Goal: Task Accomplishment & Management: Manage account settings

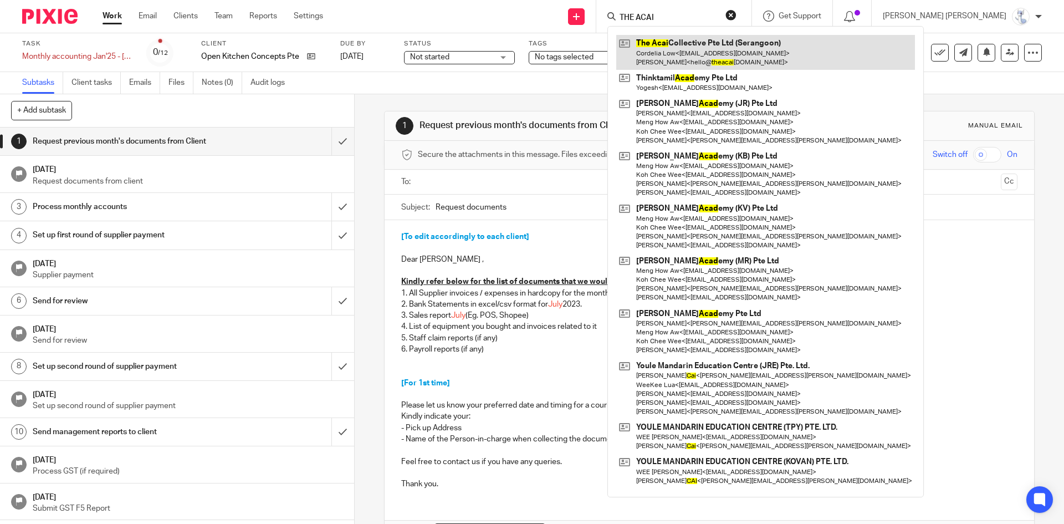
type input "THE ACAI"
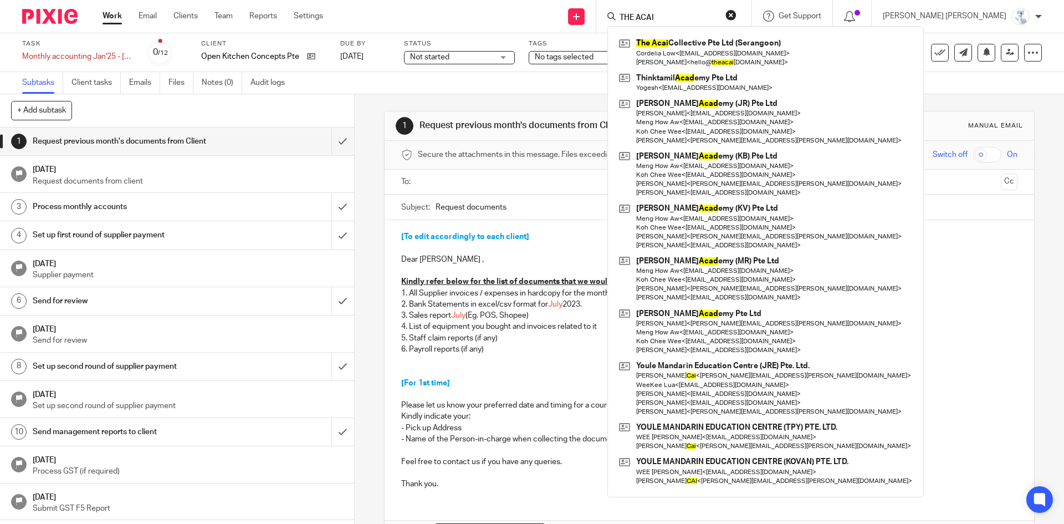
click at [737, 16] on button "reset" at bounding box center [731, 14] width 11 height 11
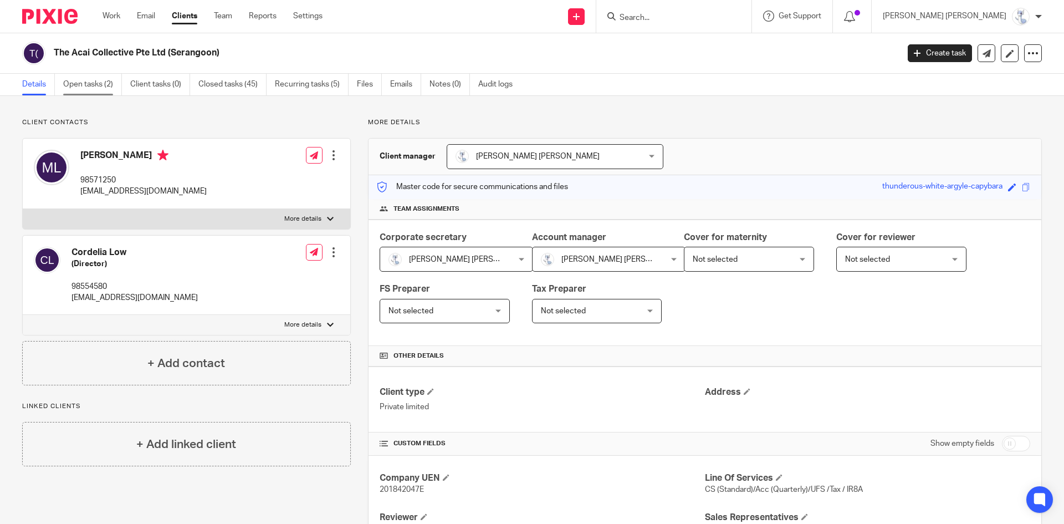
click at [95, 88] on link "Open tasks (2)" at bounding box center [92, 85] width 59 height 22
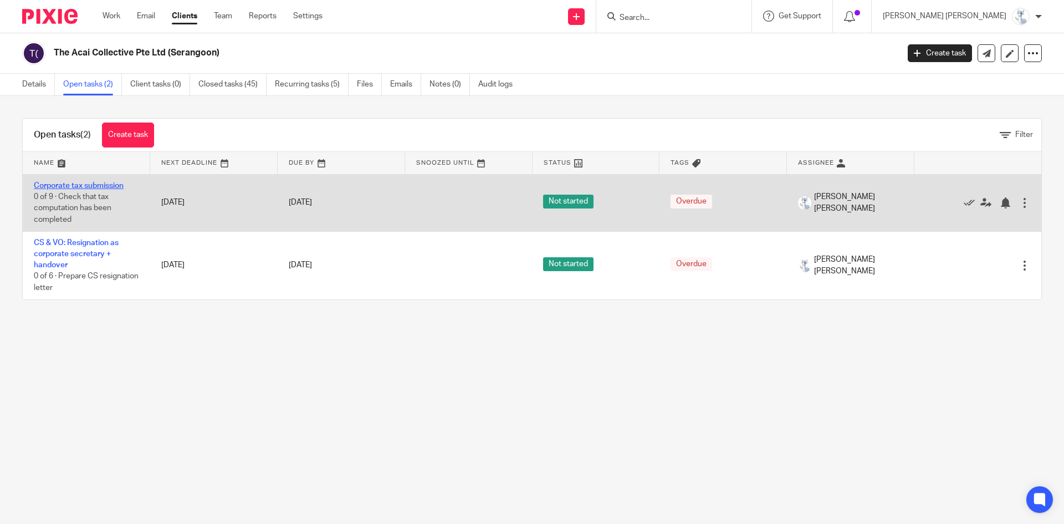
click at [68, 185] on link "Corporate tax submission" at bounding box center [79, 186] width 90 height 8
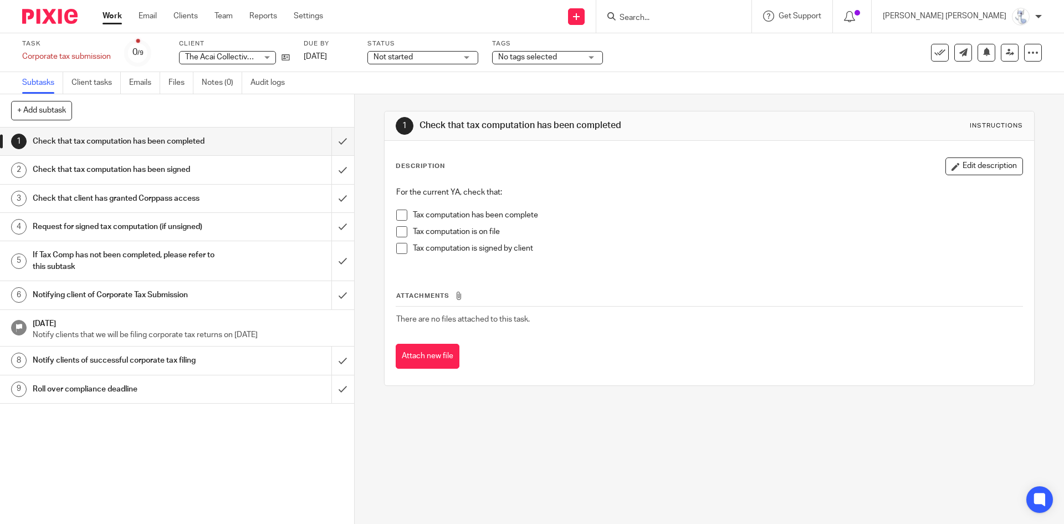
click at [134, 364] on h1 "Notify clients of successful corporate tax filing" at bounding box center [129, 360] width 192 height 17
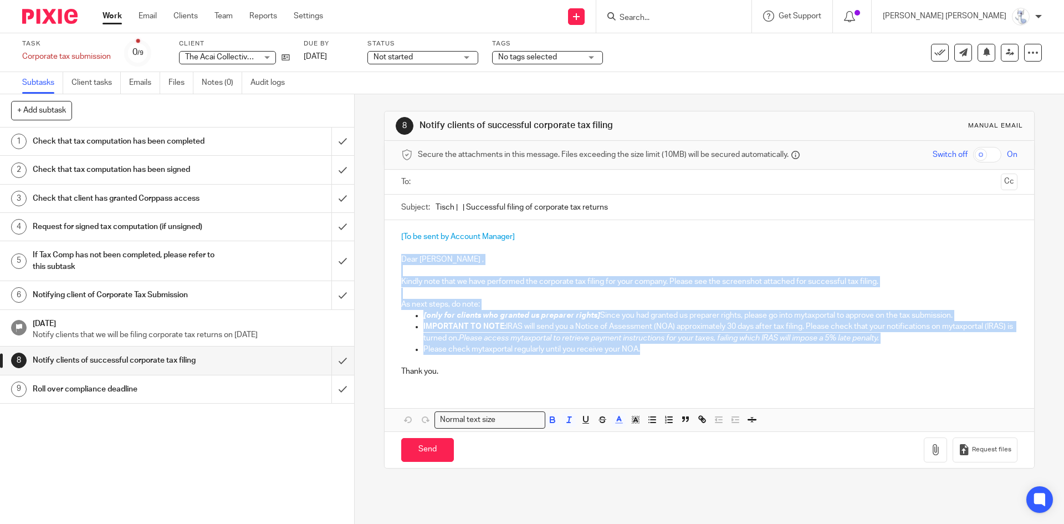
drag, startPoint x: 397, startPoint y: 258, endPoint x: 644, endPoint y: 346, distance: 261.7
click at [644, 346] on div "[To be sent by Account Manager] Dear Michael , Kindly note that we have perform…" at bounding box center [709, 302] width 649 height 165
copy div "Dear Michael , Kindly note that we have performed the corporate tax filing for …"
click at [566, 335] on span "Please access mytaxportal to retrieve payment instructions for your taxes, fail…" at bounding box center [669, 338] width 420 height 8
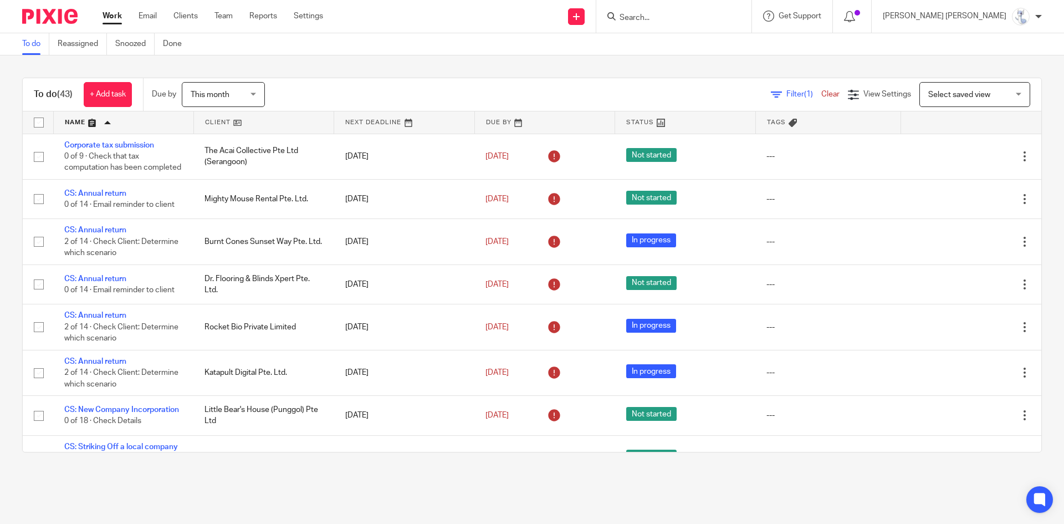
scroll to position [499, 0]
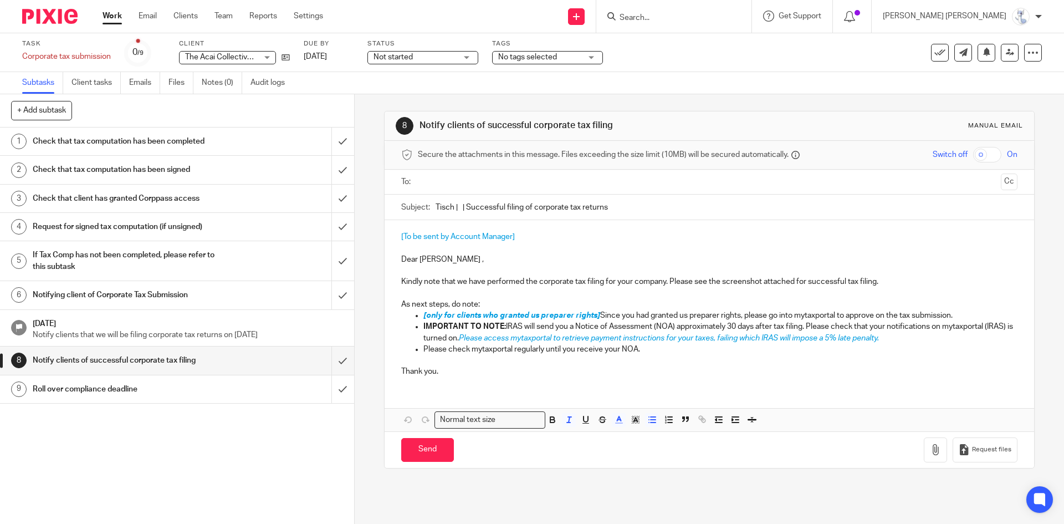
click at [718, 18] on input "Search" at bounding box center [669, 18] width 100 height 10
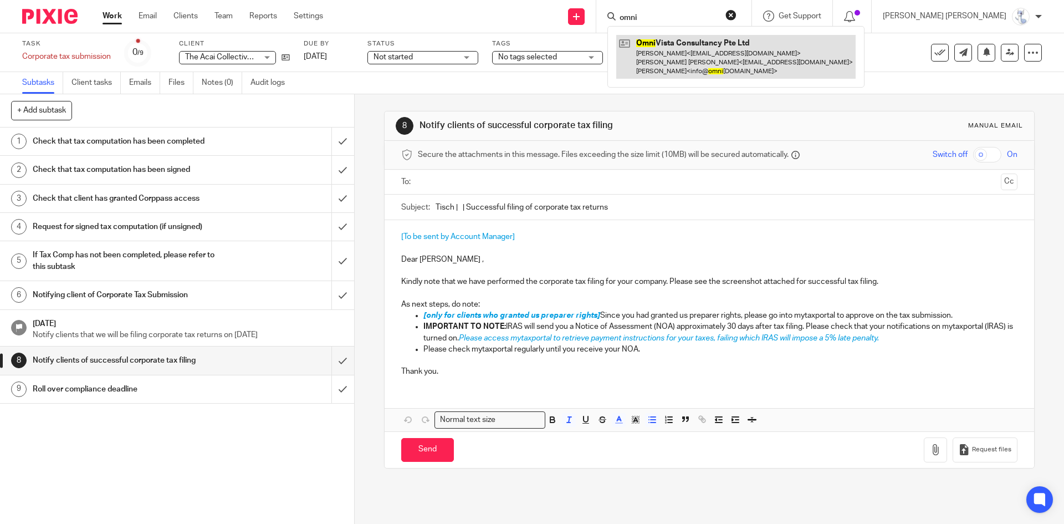
type input "omni"
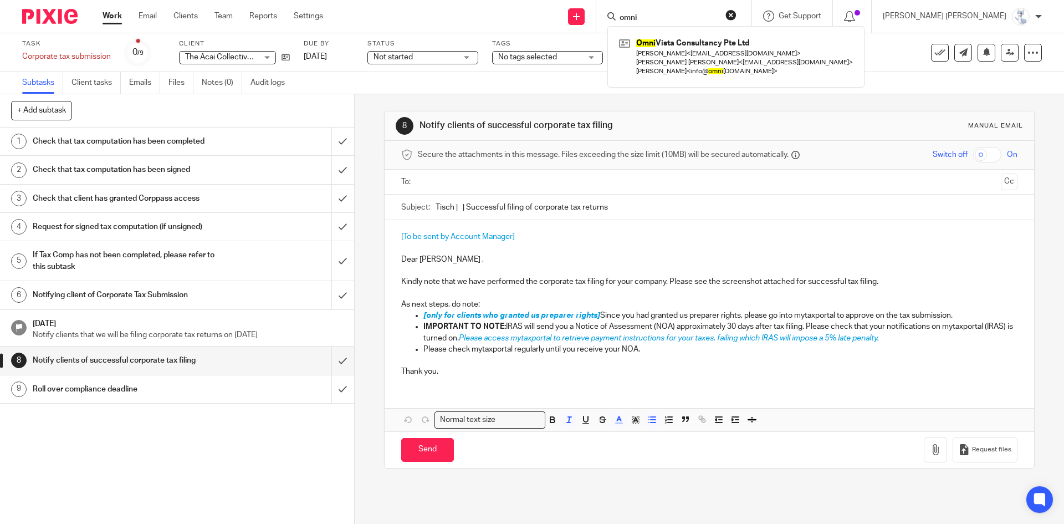
click at [737, 15] on button "reset" at bounding box center [731, 14] width 11 height 11
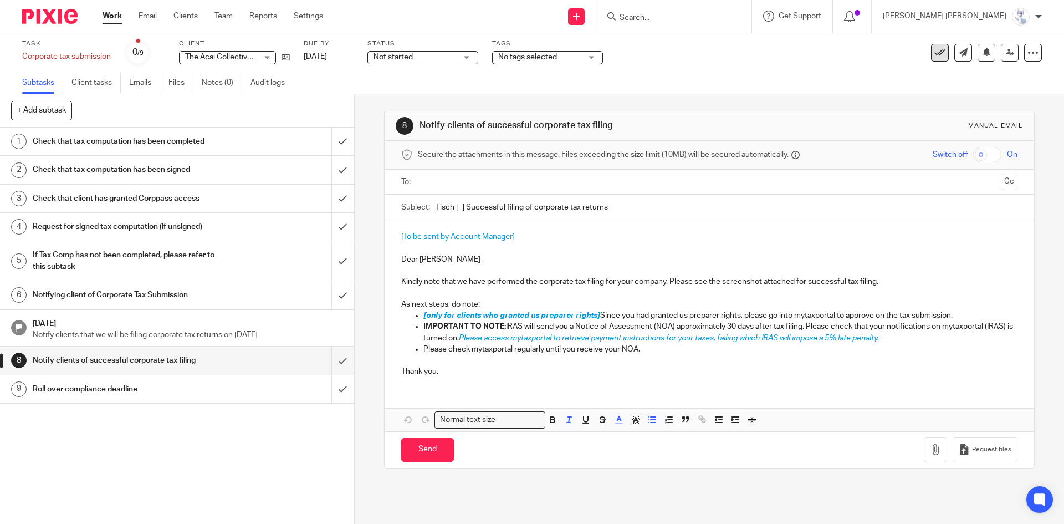
click at [934, 61] on button at bounding box center [940, 53] width 18 height 18
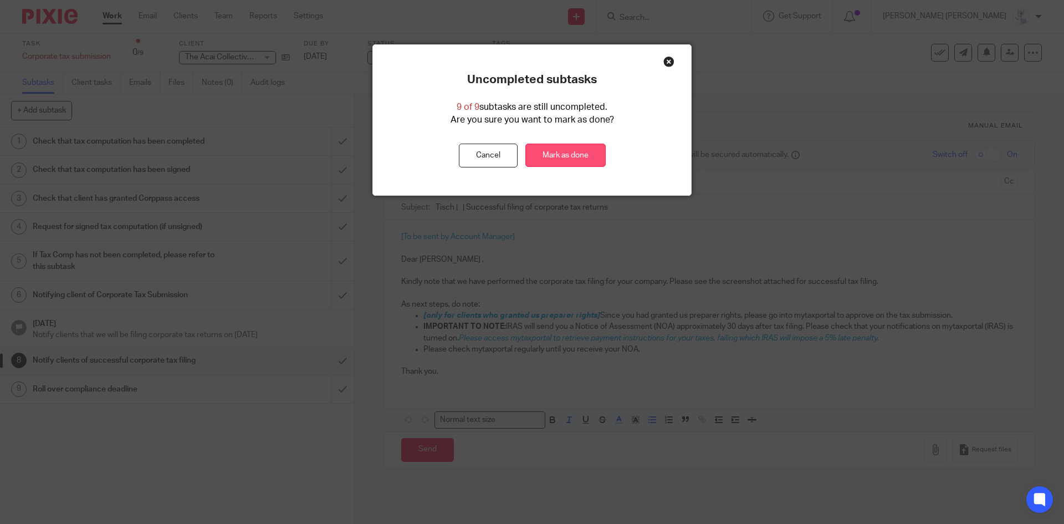
click at [529, 156] on link "Mark as done" at bounding box center [565, 156] width 80 height 24
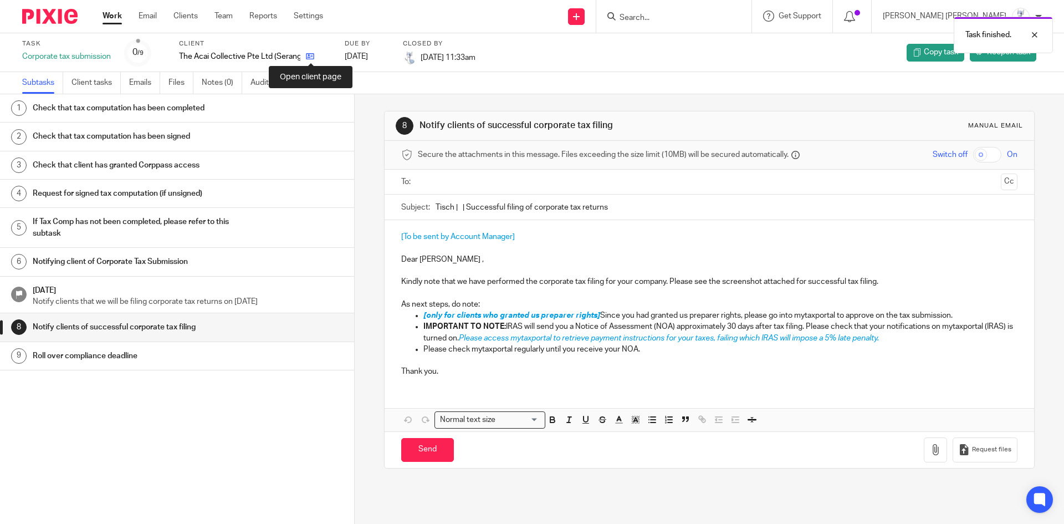
click at [310, 54] on icon at bounding box center [310, 56] width 8 height 8
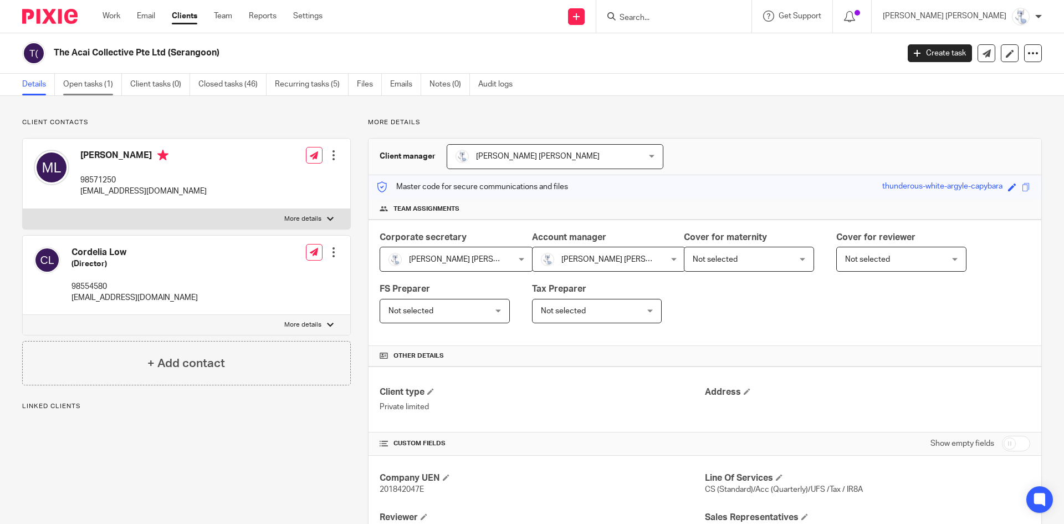
click at [101, 80] on link "Open tasks (1)" at bounding box center [92, 85] width 59 height 22
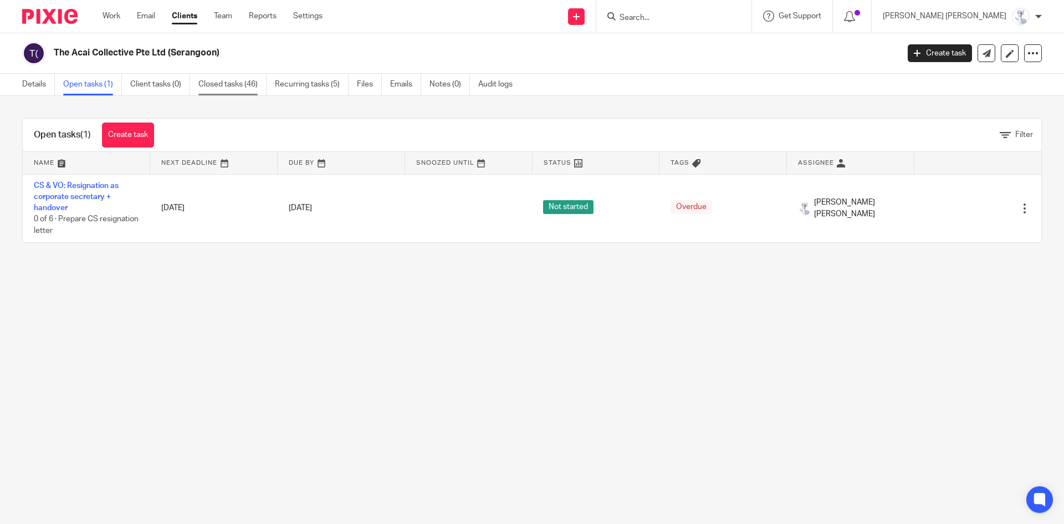
click at [251, 89] on link "Closed tasks (46)" at bounding box center [232, 85] width 68 height 22
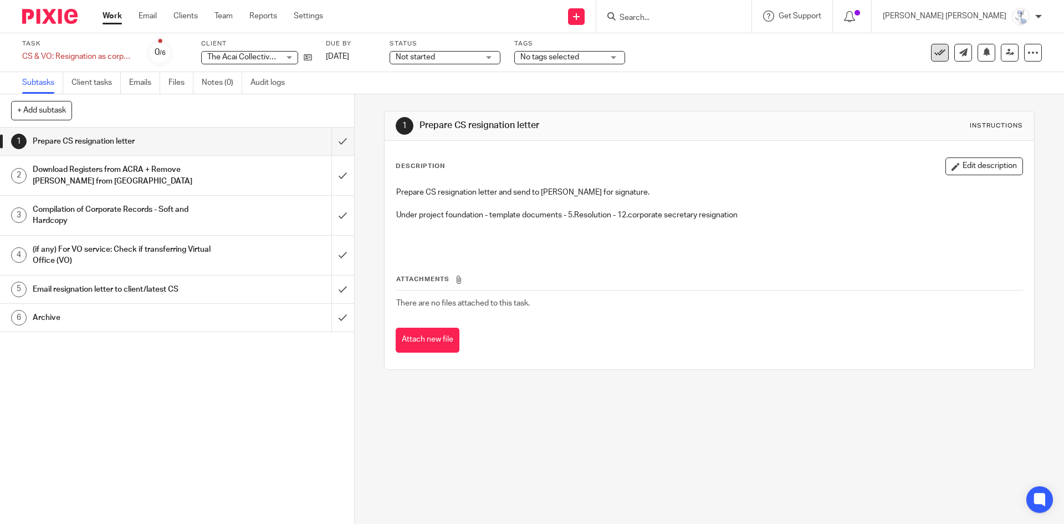
click at [935, 57] on icon at bounding box center [940, 52] width 11 height 11
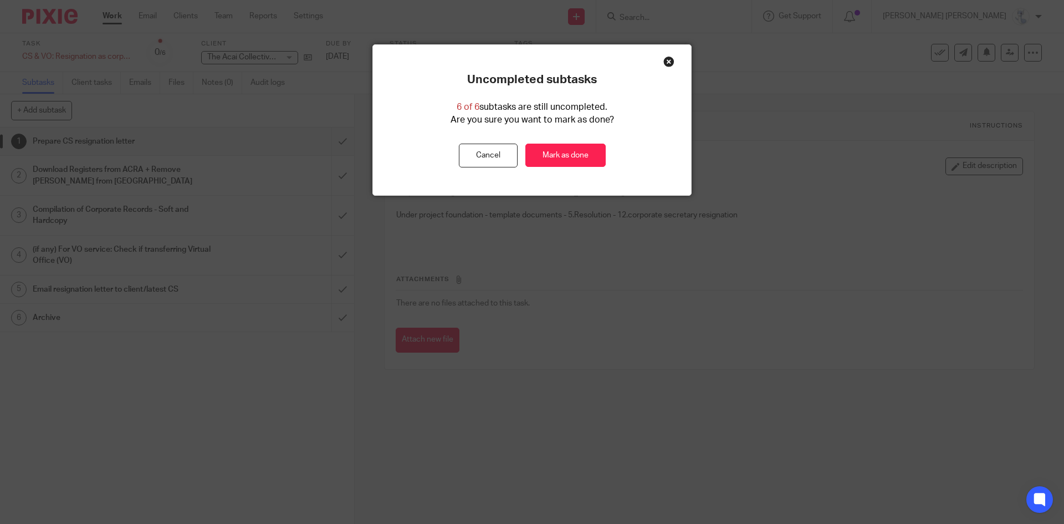
click at [573, 142] on div "Uncompleted subtasks 6 of 6 subtasks are still uncompleted. Are you sure you wa…" at bounding box center [532, 120] width 318 height 95
click at [565, 152] on link "Mark as done" at bounding box center [565, 156] width 80 height 24
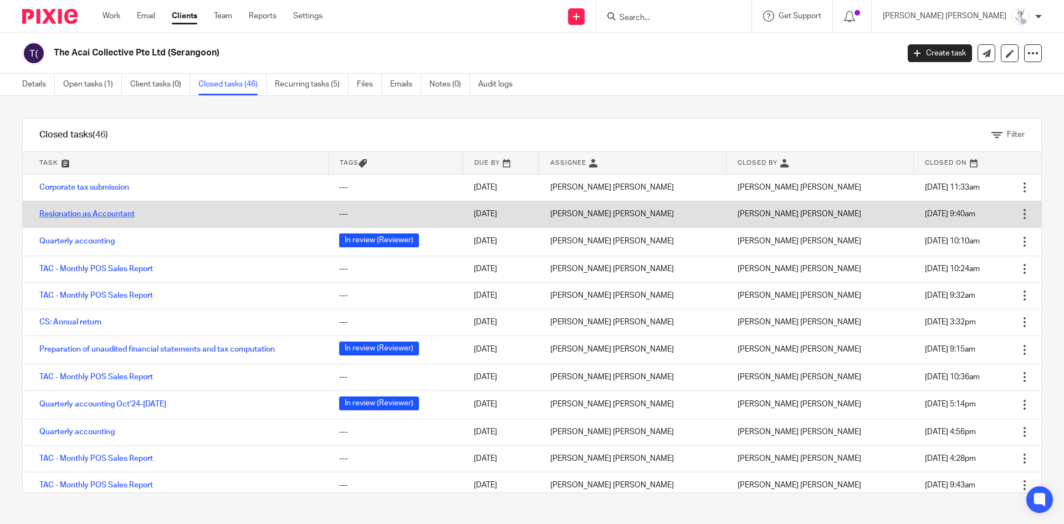
click at [120, 215] on link "Resignation as Accountant" at bounding box center [86, 214] width 95 height 8
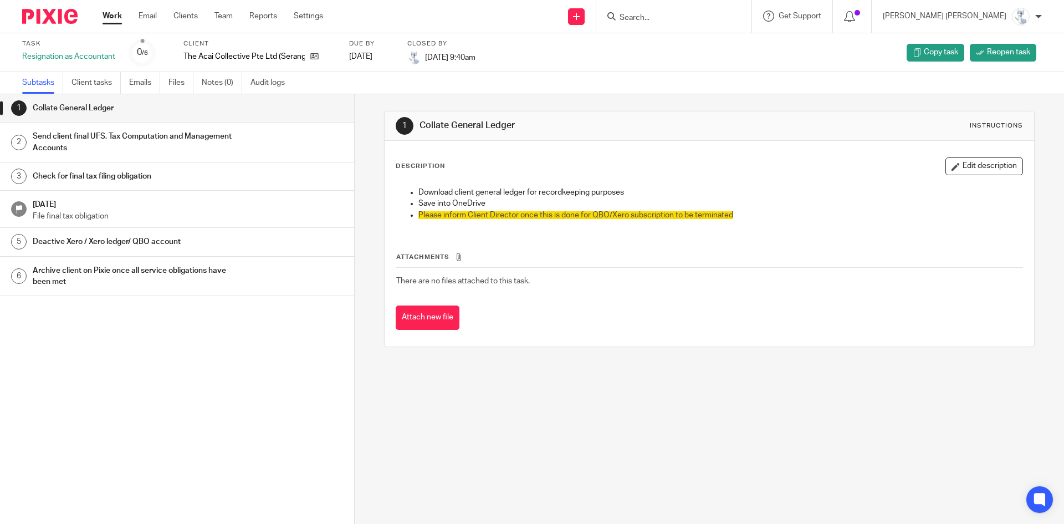
click at [95, 282] on h1 "Archive client on Pixie once all service obligations have been met" at bounding box center [136, 276] width 207 height 28
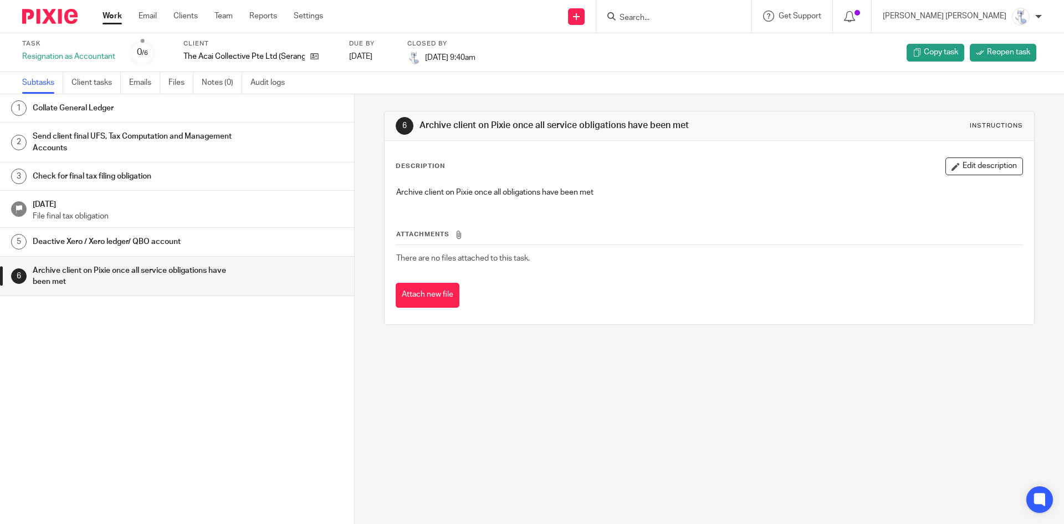
click at [221, 251] on link "5 Deactive Xero / Xero ledger/ QBO account" at bounding box center [177, 242] width 354 height 28
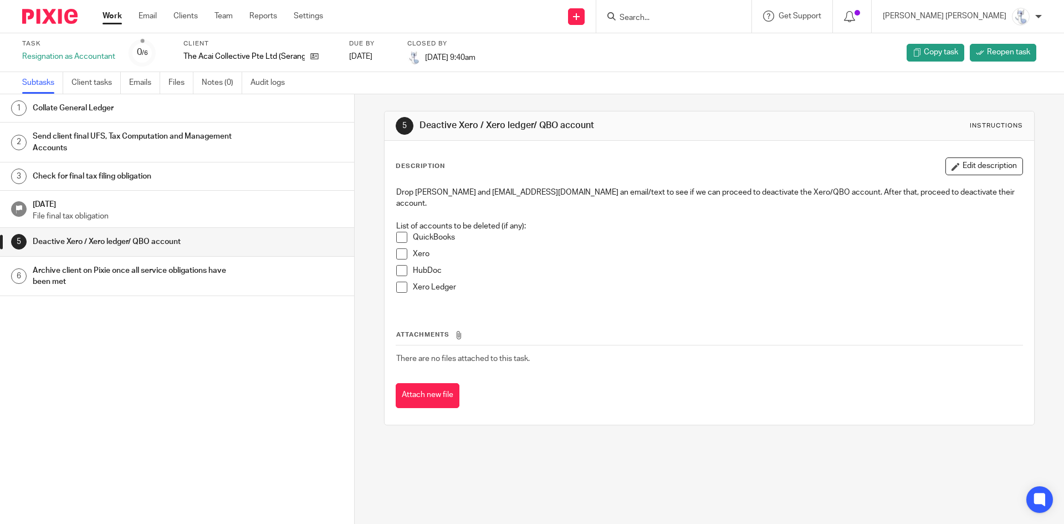
click at [149, 284] on h1 "Archive client on Pixie once all service obligations have been met" at bounding box center [136, 276] width 207 height 28
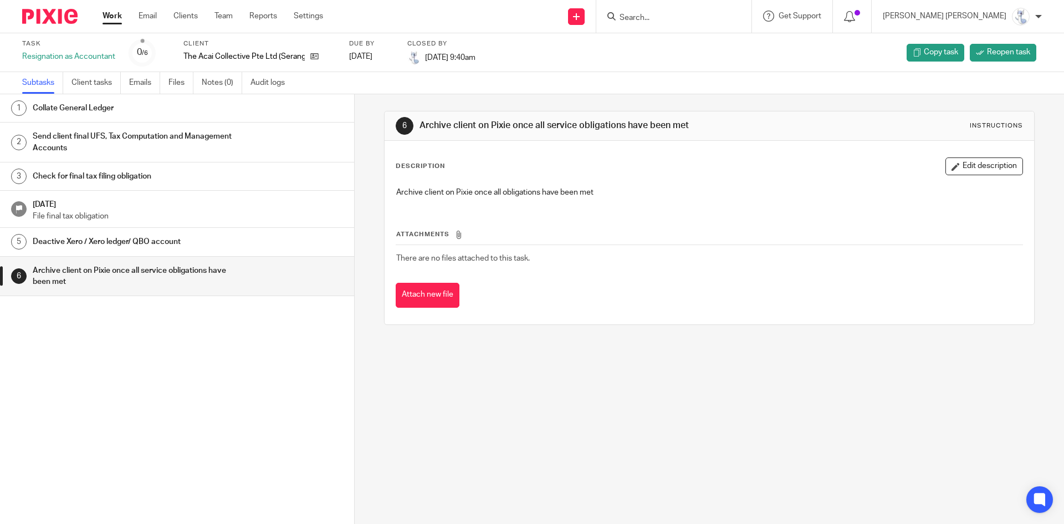
click at [135, 240] on h1 "Deactive Xero / Xero ledger/ QBO account" at bounding box center [136, 241] width 207 height 17
